Goal: Task Accomplishment & Management: Manage account settings

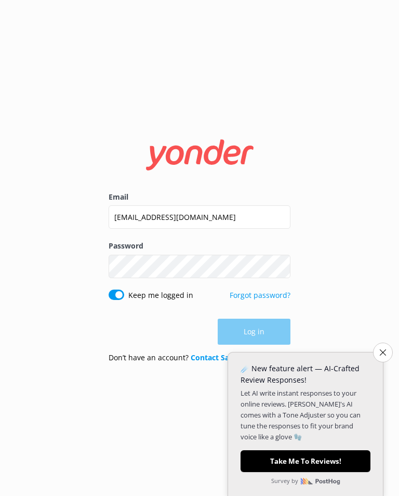
type input "[EMAIL_ADDRESS][DOMAIN_NAME]"
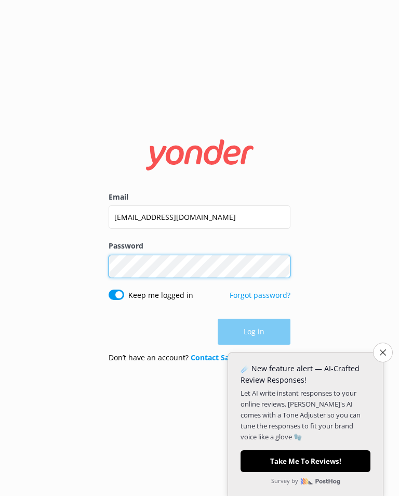
click at [253, 284] on div "Password Show password" at bounding box center [200, 264] width 182 height 49
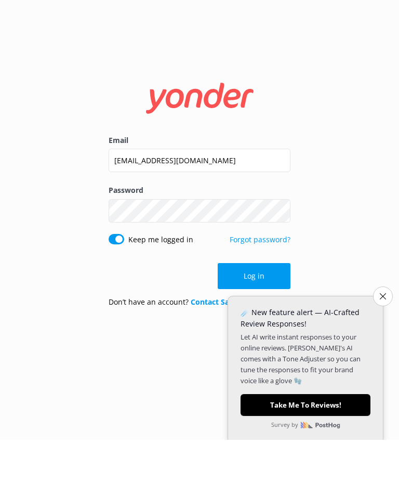
click at [269, 319] on button "Log in" at bounding box center [254, 332] width 73 height 26
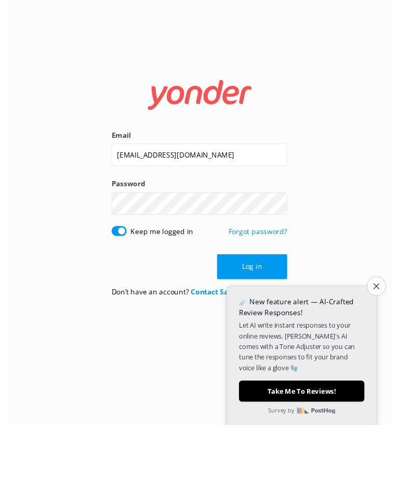
scroll to position [16, 0]
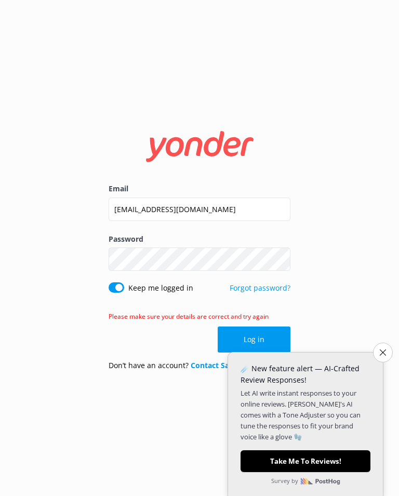
click at [283, 260] on button "Show password" at bounding box center [280, 259] width 21 height 21
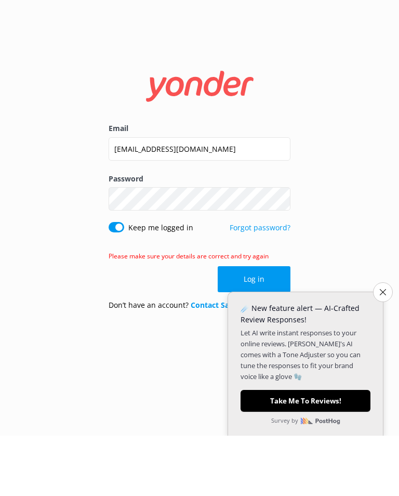
click at [269, 326] on button "Log in" at bounding box center [254, 339] width 73 height 26
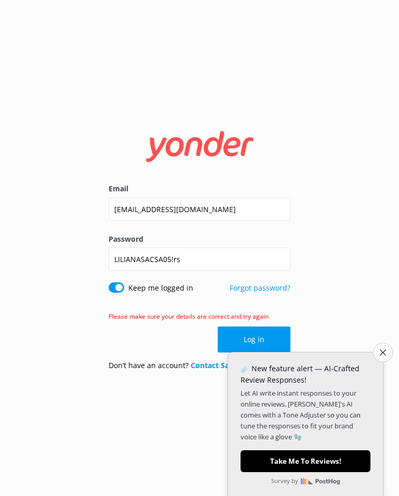
click at [269, 454] on button "Take Me To Reviews!" at bounding box center [306, 461] width 130 height 22
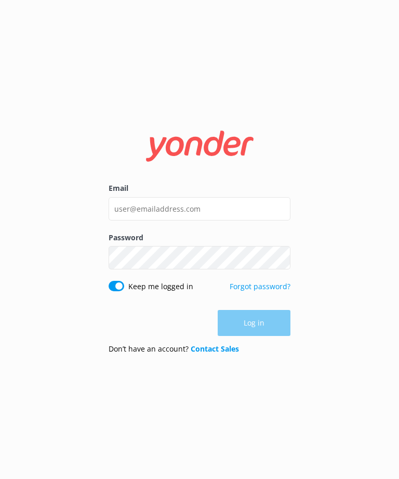
click at [121, 2] on div "Email Password Show password Keep me logged in Forgot password? Log in Don’t ha…" at bounding box center [199, 239] width 399 height 479
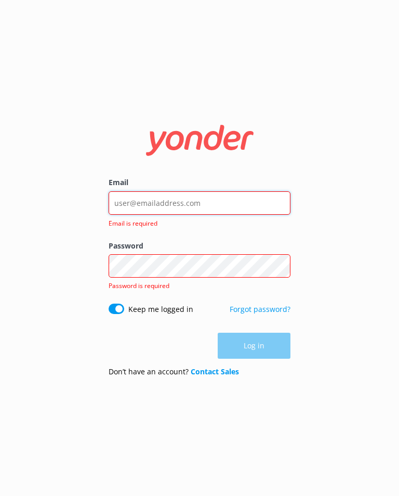
click at [126, 207] on input "Email" at bounding box center [200, 202] width 182 height 23
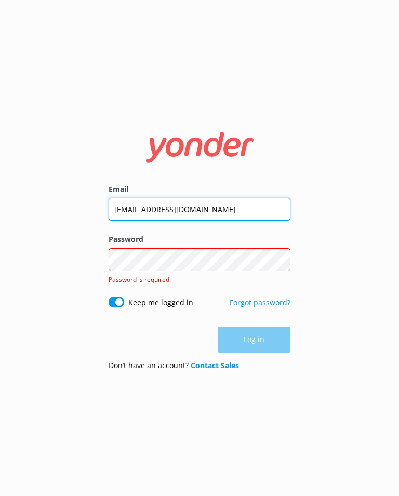
type input "[EMAIL_ADDRESS][DOMAIN_NAME]"
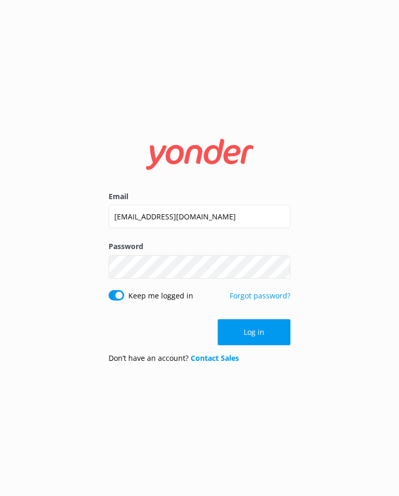
click at [285, 270] on button "Show password" at bounding box center [280, 266] width 21 height 21
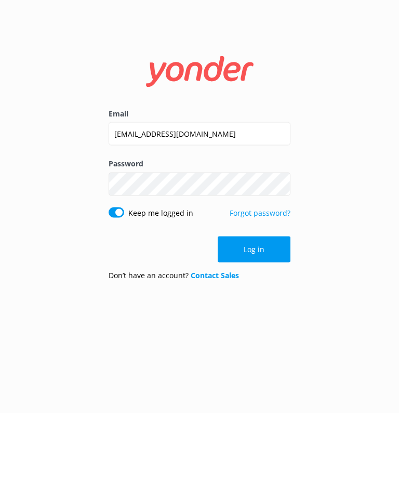
click at [269, 319] on button "Log in" at bounding box center [254, 332] width 73 height 26
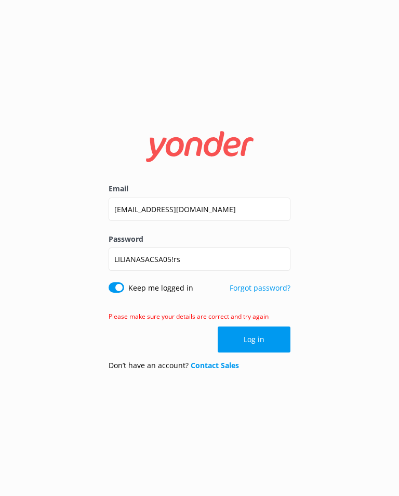
click at [272, 339] on button "Log in" at bounding box center [254, 339] width 73 height 26
click at [269, 350] on button "Log in" at bounding box center [254, 339] width 73 height 26
click at [114, 293] on input "Keep me logged in" at bounding box center [117, 287] width 16 height 10
checkbox input "false"
click at [264, 352] on button "Log in" at bounding box center [254, 339] width 73 height 26
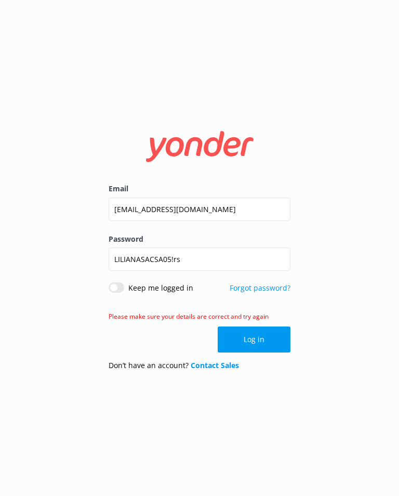
click at [250, 395] on div "Email camila_05_rs@hotmail.com Password LILIANASACSA05!rs Show password Keep me…" at bounding box center [199, 248] width 399 height 496
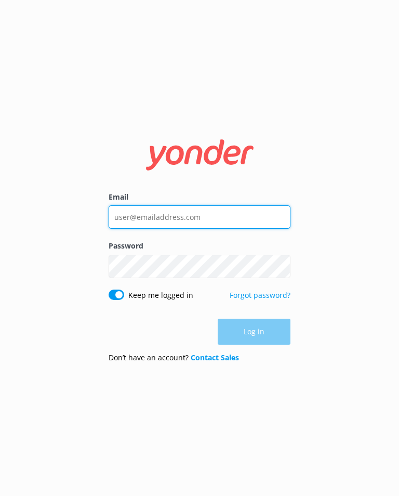
click at [211, 229] on input "Email" at bounding box center [200, 216] width 182 height 23
type input "[EMAIL_ADDRESS][DOMAIN_NAME]"
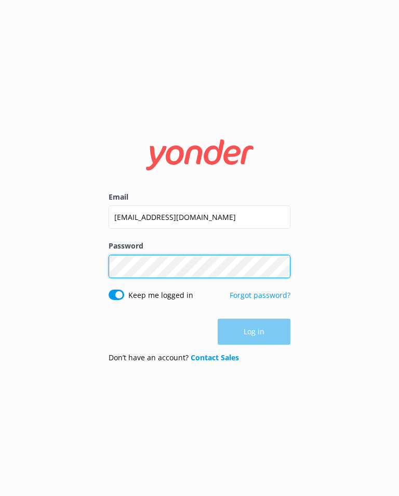
click at [198, 285] on div "Password Show password" at bounding box center [200, 264] width 182 height 49
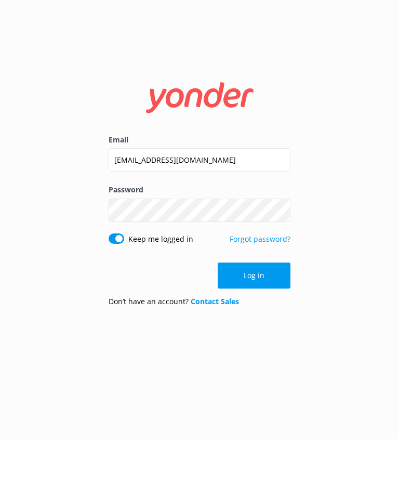
click at [264, 319] on button "Log in" at bounding box center [254, 332] width 73 height 26
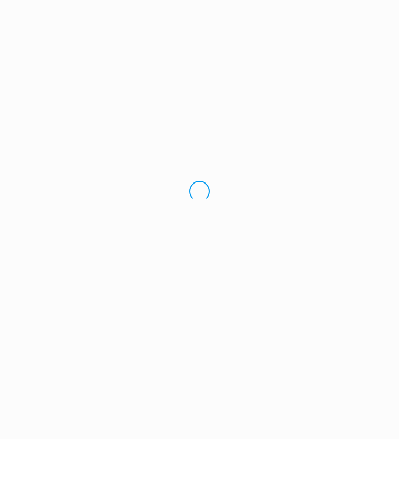
scroll to position [16, 0]
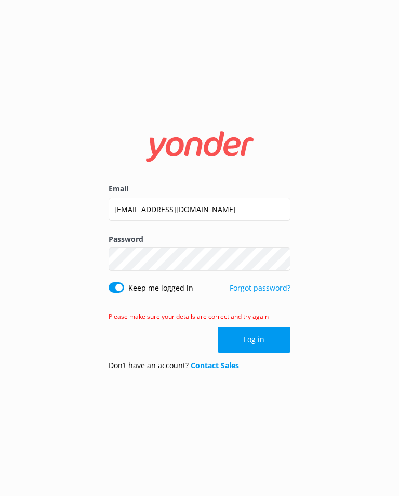
click at [270, 335] on button "Log in" at bounding box center [254, 339] width 73 height 26
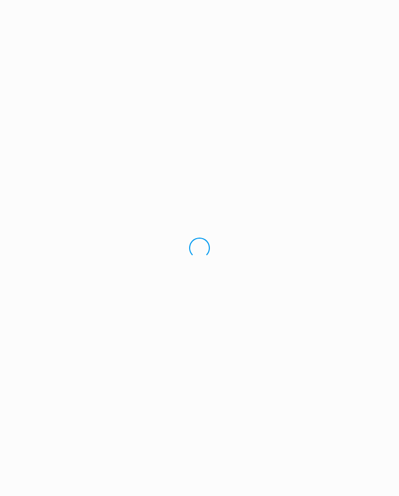
click at [270, 335] on div "Loading.." at bounding box center [199, 248] width 399 height 496
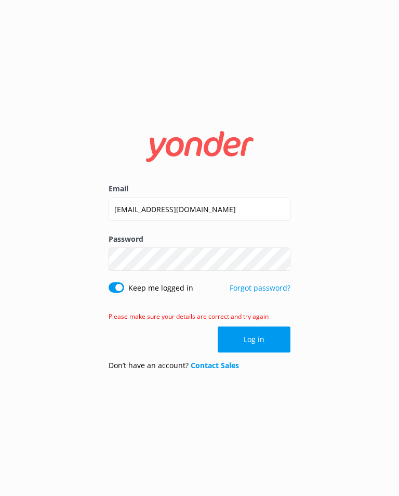
click at [271, 330] on button "Log in" at bounding box center [254, 339] width 73 height 26
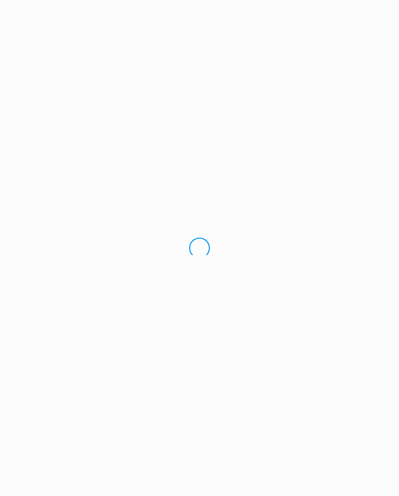
click at [271, 330] on div "Loading.." at bounding box center [199, 248] width 399 height 496
click at [278, 326] on div "Loading.." at bounding box center [199, 248] width 399 height 496
